Goal: Transaction & Acquisition: Subscribe to service/newsletter

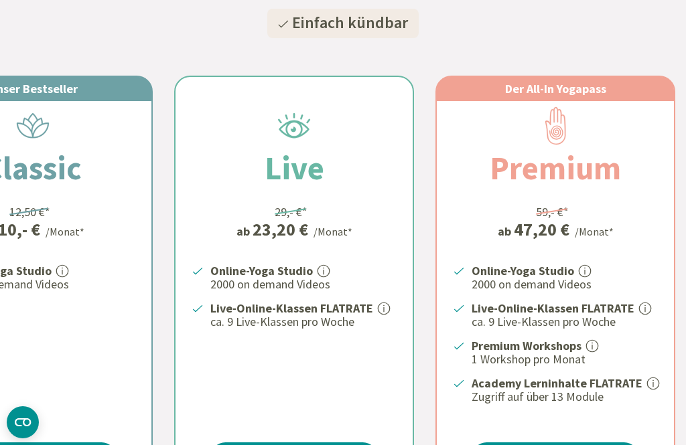
scroll to position [0, 98]
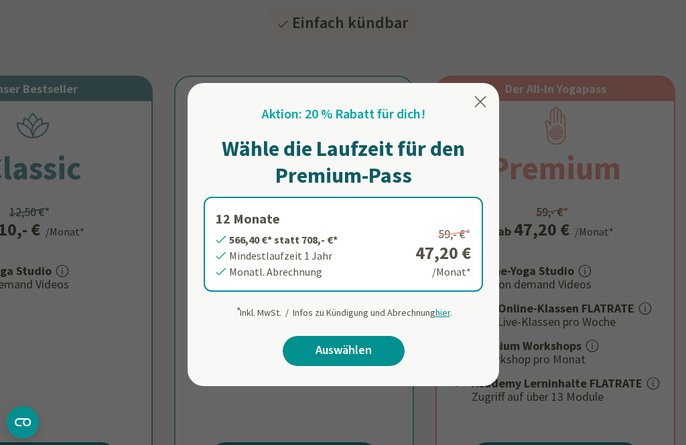
click at [561, 26] on div at bounding box center [343, 222] width 686 height 445
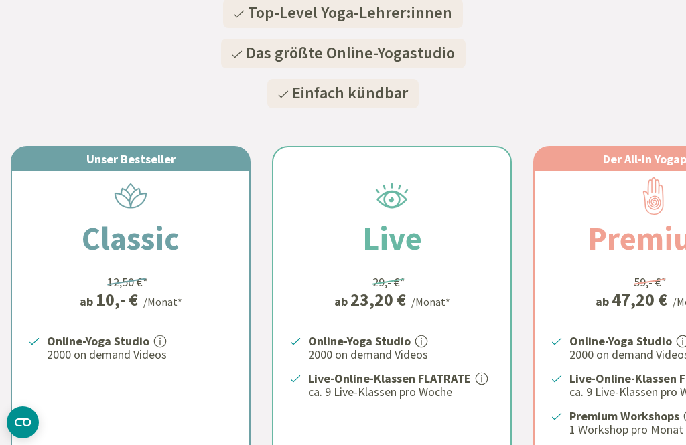
scroll to position [0, 0]
click at [186, 354] on p "2000 on demand Videos" at bounding box center [140, 355] width 186 height 16
click at [129, 336] on strong "Online-Yoga Studio" at bounding box center [98, 341] width 102 height 15
click at [164, 279] on div "Unser Bestseller Classic 12,50 €* ab 10,- € /Monat* Online-Yoga Studio 2000 on …" at bounding box center [130, 353] width 237 height 412
click at [157, 236] on h2 "Classic" at bounding box center [131, 238] width 162 height 48
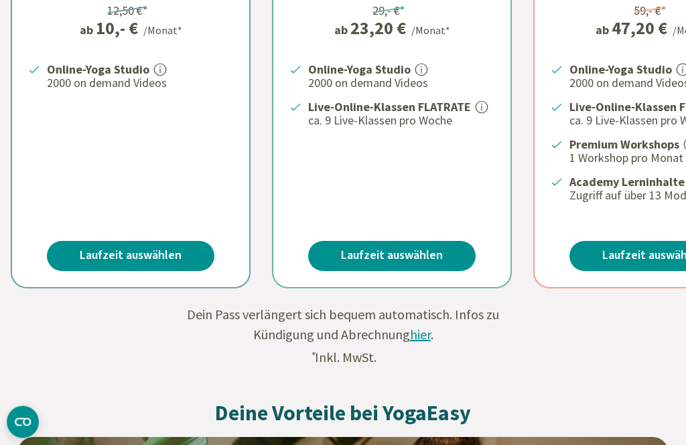
scroll to position [551, 0]
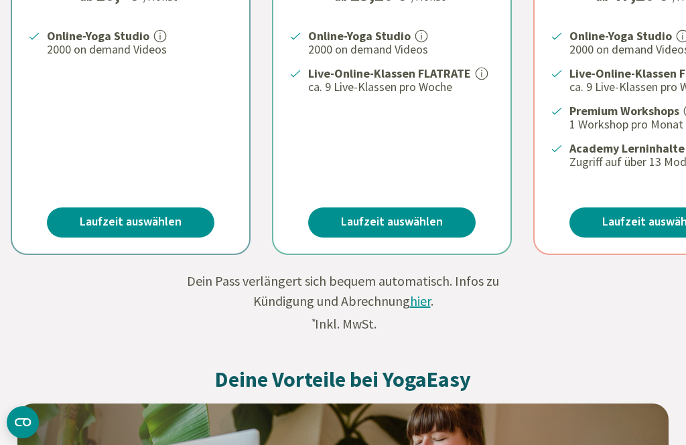
click at [184, 215] on link "Laufzeit auswählen" at bounding box center [130, 223] width 167 height 30
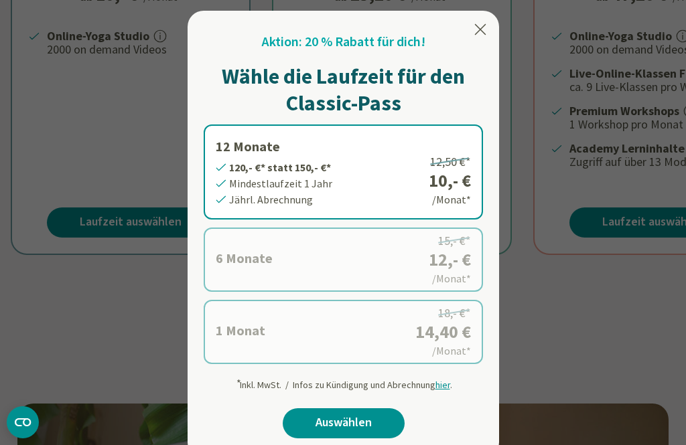
click at [412, 175] on label "12 Monate 120,- €* statt 150,- €* Mindestlaufzeit 1 Jahr Jährl. Abrechnung 12,5…" at bounding box center [343, 172] width 279 height 95
click at [374, 423] on link "Auswählen" at bounding box center [344, 424] width 122 height 30
